Goal: Task Accomplishment & Management: Complete application form

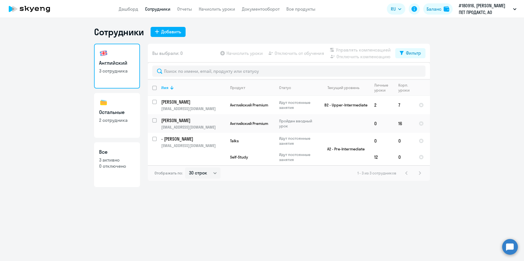
select select "30"
click at [161, 9] on link "Сотрудники" at bounding box center [157, 9] width 25 height 6
click at [111, 127] on link "Остальные 2 сотрудника" at bounding box center [117, 115] width 46 height 45
select select "30"
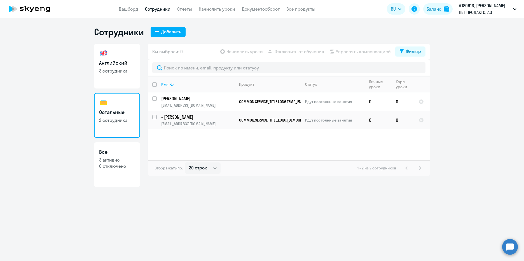
click at [118, 173] on link "Все 3 активно 0 отключено" at bounding box center [117, 164] width 46 height 45
select select "30"
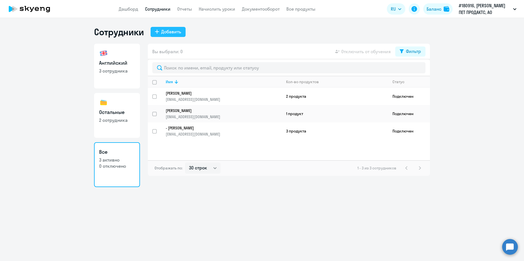
click at [173, 31] on div "Добавить" at bounding box center [171, 31] width 20 height 7
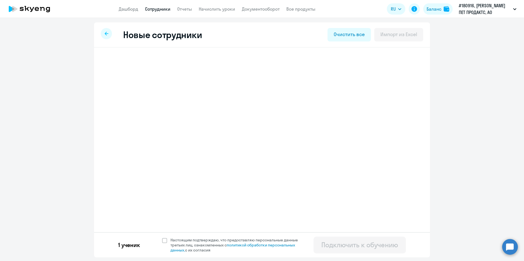
select select "english_adult_not_native_speaker_premium"
select select "3"
click at [167, 64] on h3 "[PERSON_NAME]" at bounding box center [145, 63] width 44 height 9
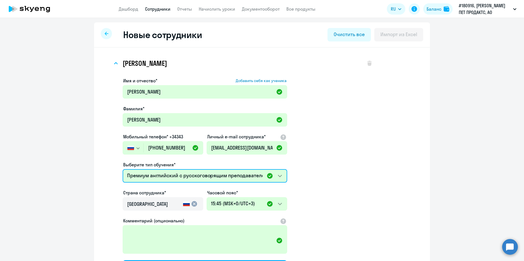
click at [279, 176] on select "Премиум английский с русскоговорящим преподавателем Self-Study Talks 15 минутны…" at bounding box center [205, 175] width 165 height 13
select select "english_adult_not_native_speaker_course_elementary"
click at [123, 169] on select "Премиум английский с русскоговорящим преподавателем Self-Study Talks 15 минутны…" at bounding box center [205, 175] width 165 height 13
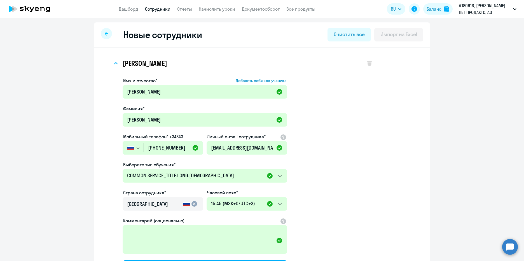
click at [317, 188] on app-new-student-form "Имя и отчество* Добавить себя как ученика [PERSON_NAME]* [PERSON_NAME] Мобильны…" at bounding box center [248, 182] width 250 height 211
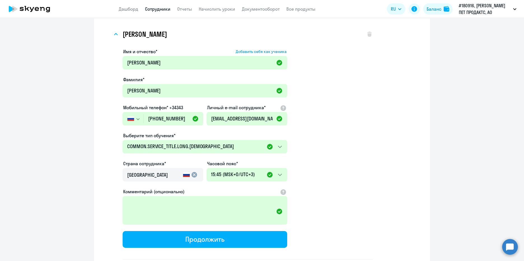
scroll to position [76, 0]
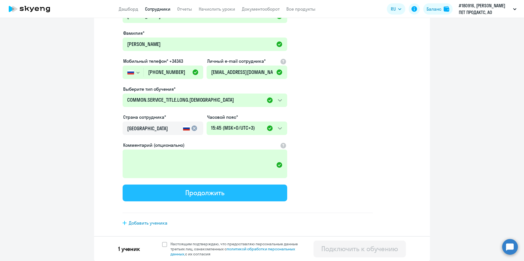
click at [249, 193] on button "Продолжить" at bounding box center [205, 192] width 165 height 17
select select "english_adult_not_native_speaker_course_elementary"
select select "3"
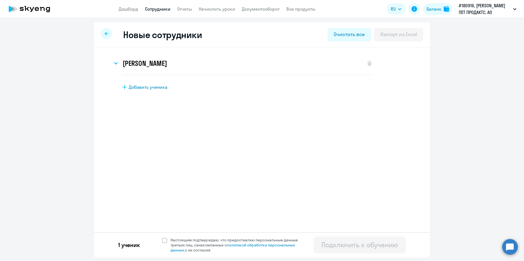
scroll to position [0, 0]
click at [167, 66] on h3 "[PERSON_NAME]" at bounding box center [145, 63] width 44 height 9
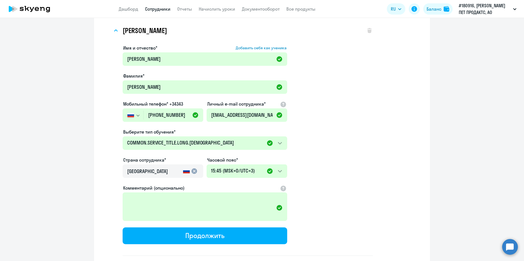
scroll to position [76, 0]
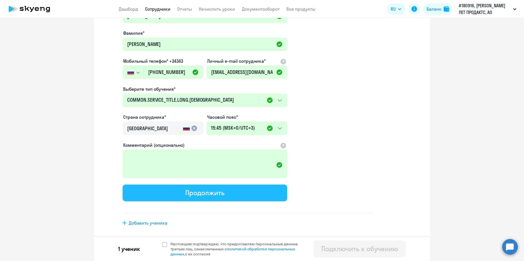
click at [211, 188] on button "Продолжить" at bounding box center [205, 192] width 165 height 17
select select "english_adult_not_native_speaker_course_elementary"
select select "3"
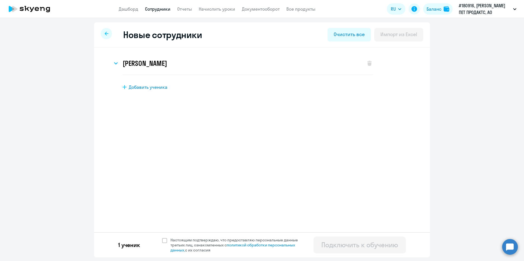
scroll to position [0, 0]
click at [163, 240] on span at bounding box center [164, 240] width 5 height 5
click at [162, 237] on input "Настоящим подтверждаю, что предоставляю персональные данные третьих лиц, ознако…" at bounding box center [162, 237] width 0 height 0
checkbox input "true"
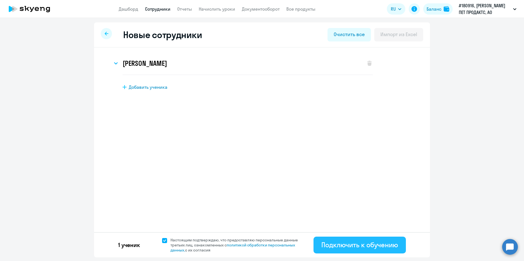
click at [362, 249] on button "Подключить к обучению" at bounding box center [359, 245] width 92 height 17
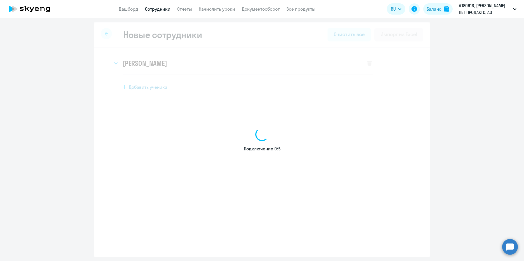
select select "english_adult_not_native_speaker_premium"
select select "3"
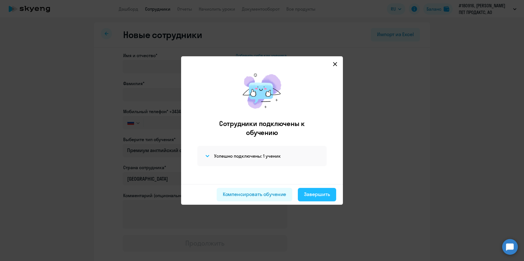
click at [314, 193] on div "Завершить" at bounding box center [317, 194] width 26 height 7
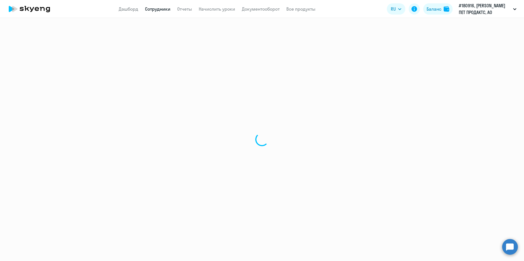
select select "30"
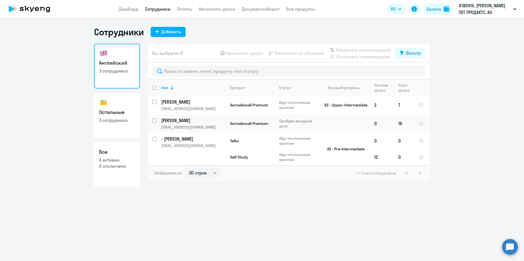
click at [109, 165] on p "0 отключено" at bounding box center [117, 166] width 36 height 6
select select "30"
